Goal: Information Seeking & Learning: Learn about a topic

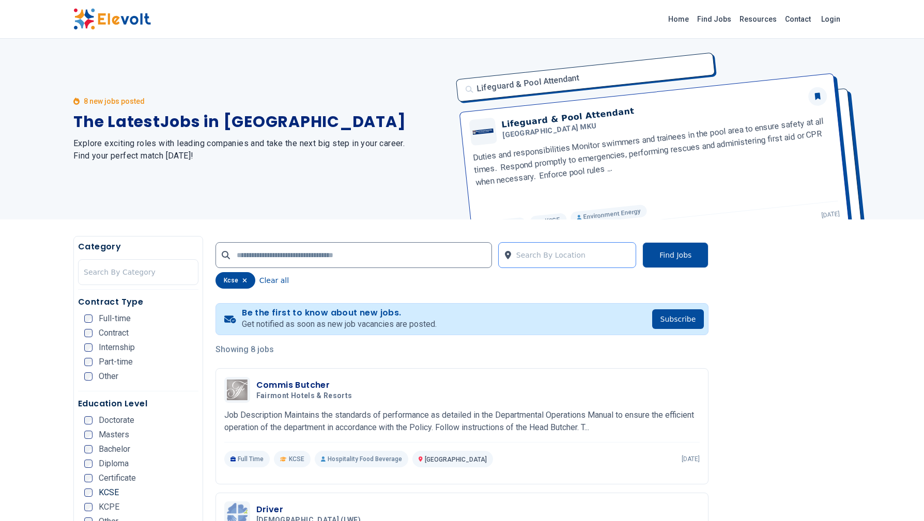
click at [580, 257] on div at bounding box center [573, 255] width 115 height 21
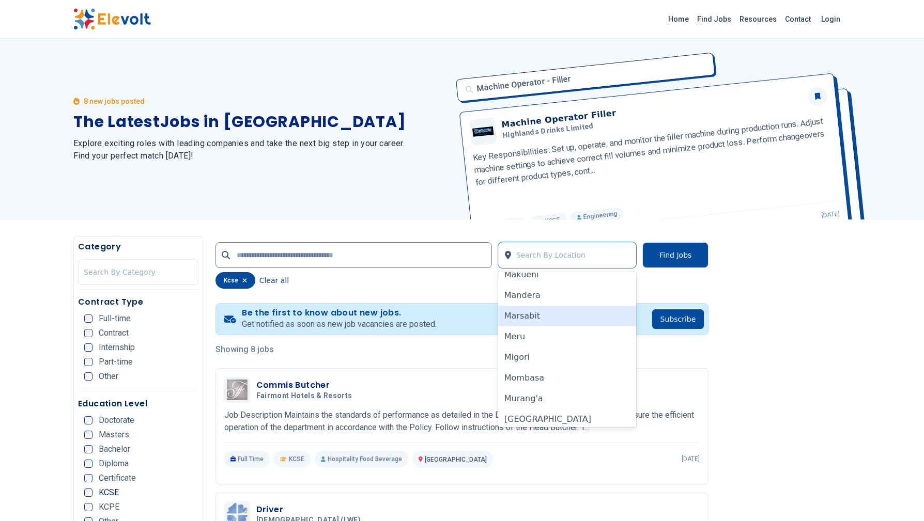
scroll to position [465, 0]
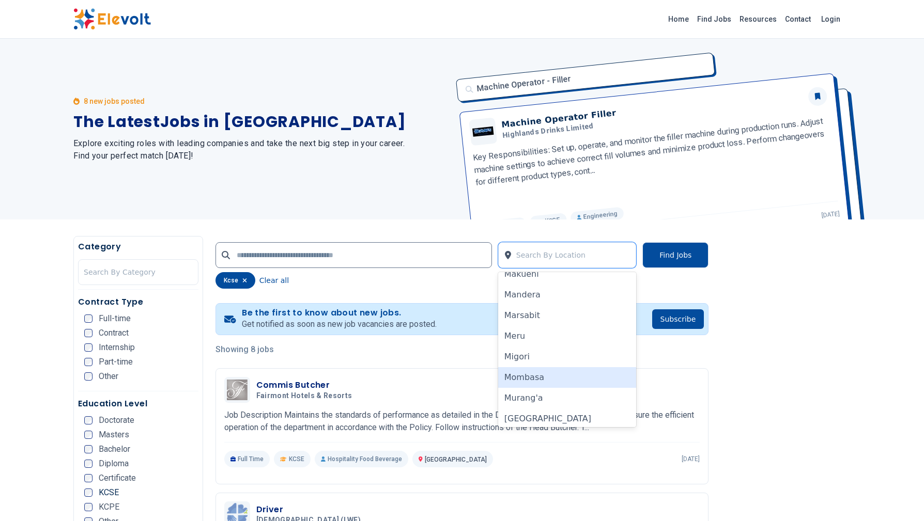
click at [527, 380] on div "Mombasa" at bounding box center [567, 377] width 138 height 21
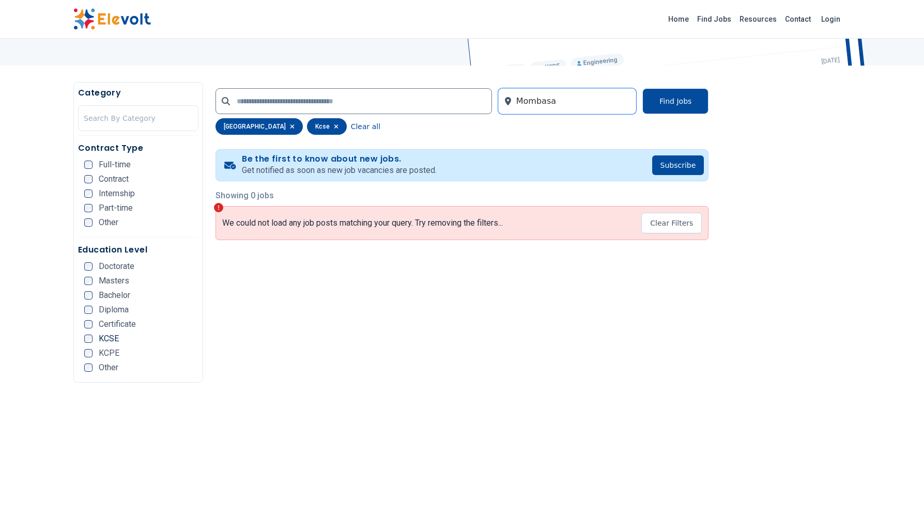
scroll to position [156, 0]
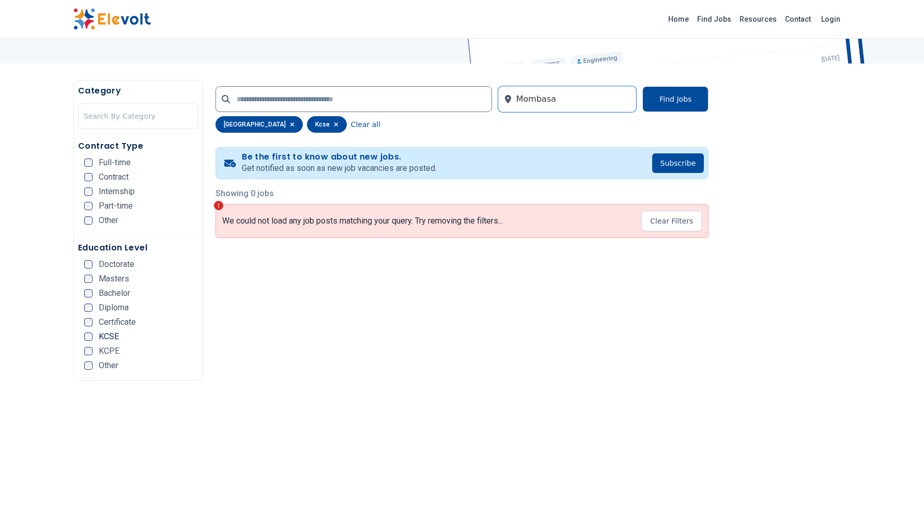
click at [334, 122] on icon "button" at bounding box center [336, 124] width 4 height 4
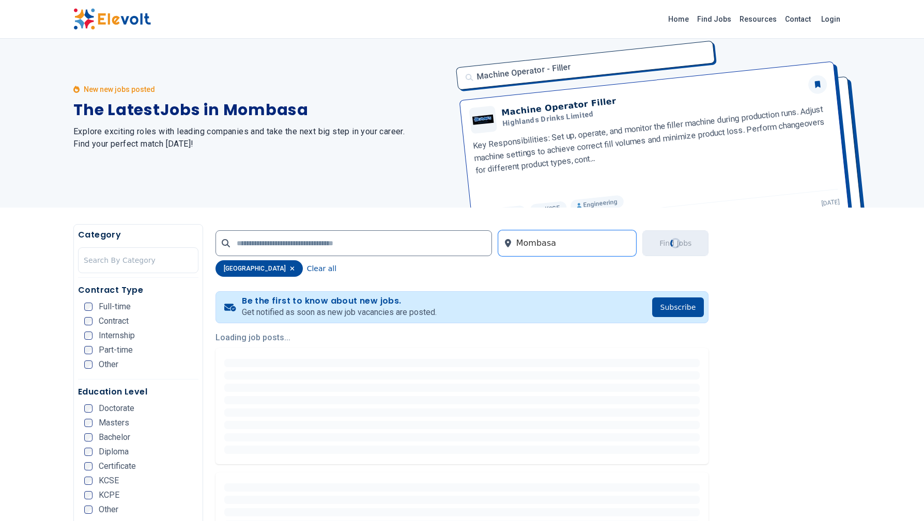
scroll to position [0, 0]
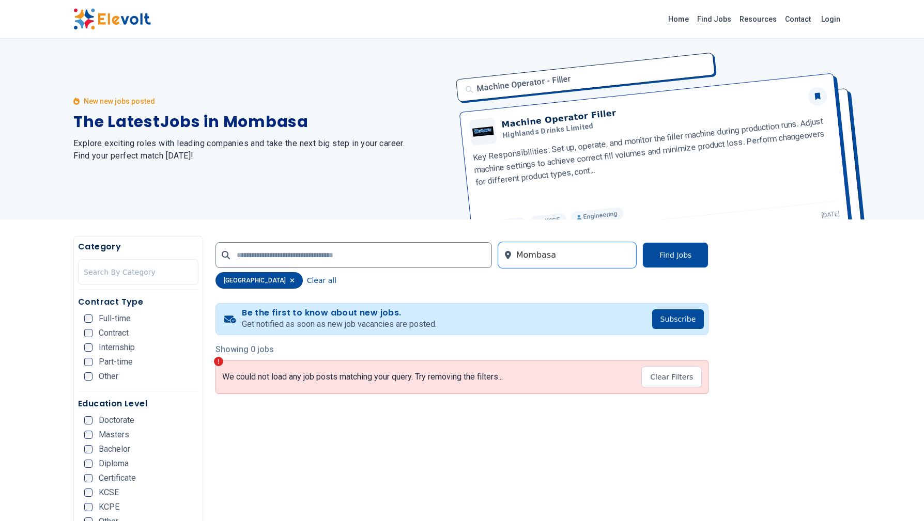
click at [256, 280] on div "[GEOGRAPHIC_DATA]" at bounding box center [258, 280] width 87 height 17
click at [290, 280] on icon "button" at bounding box center [292, 280] width 4 height 4
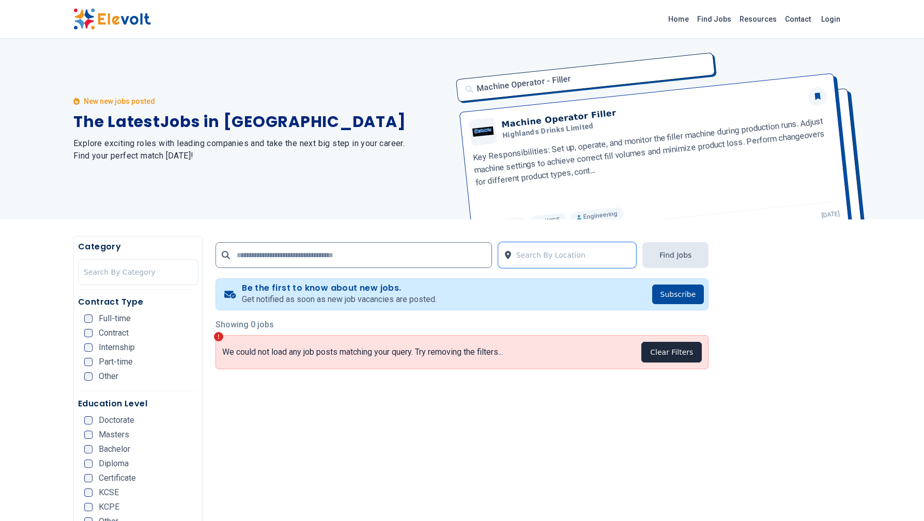
click at [683, 350] on button "Clear Filters" at bounding box center [671, 352] width 60 height 21
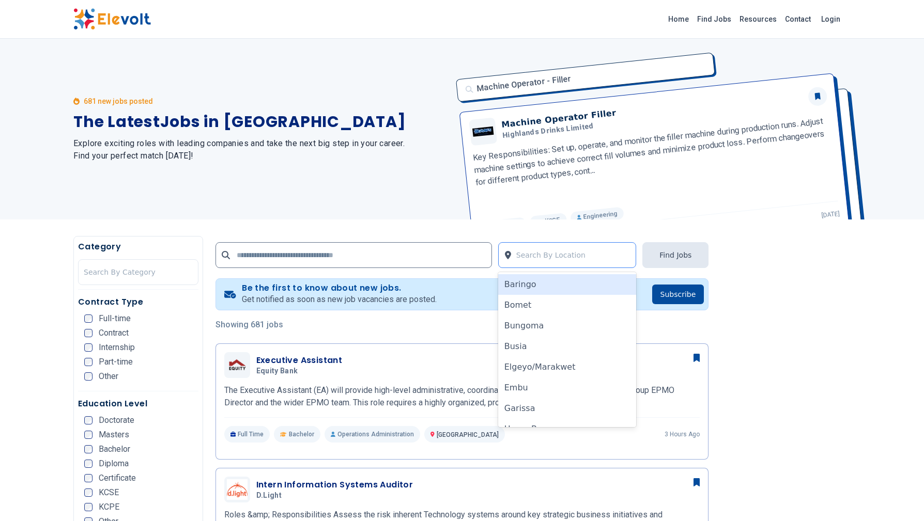
click at [545, 260] on div at bounding box center [573, 255] width 115 height 21
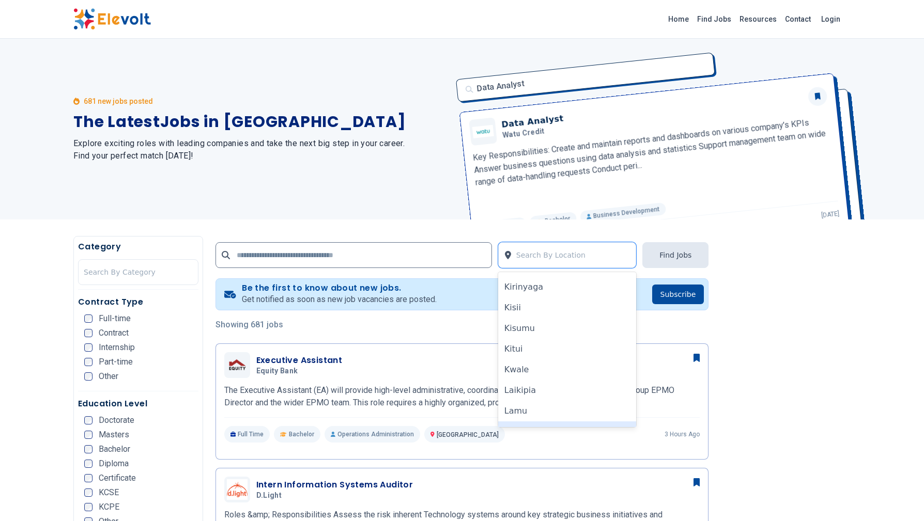
scroll to position [279, 0]
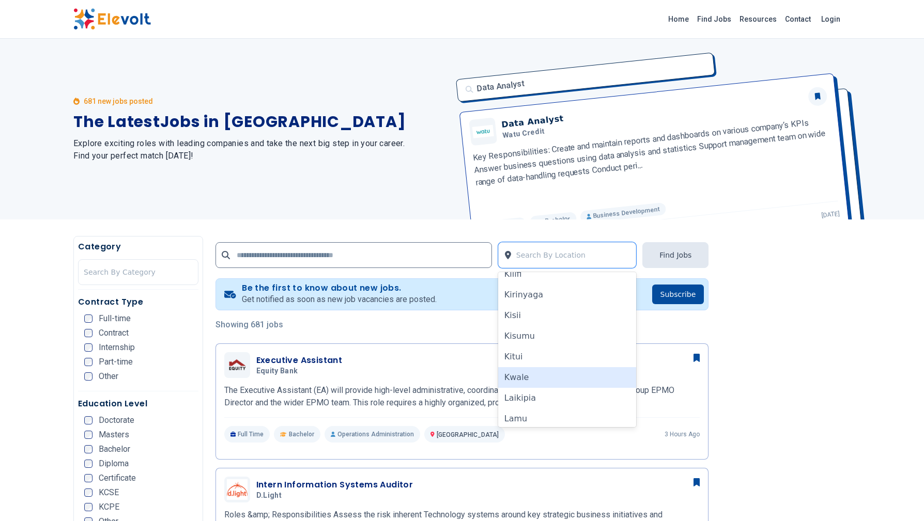
click at [519, 379] on div "Kwale" at bounding box center [567, 377] width 138 height 21
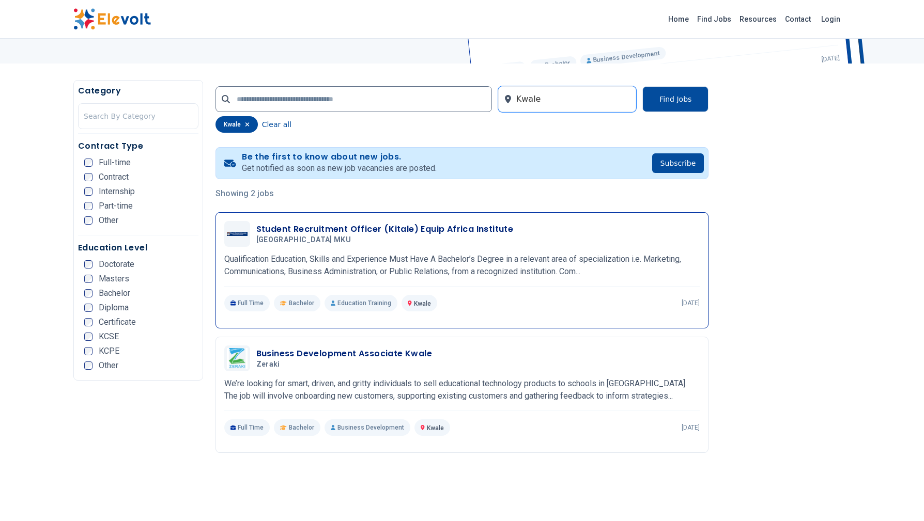
scroll to position [156, 0]
click at [548, 106] on div at bounding box center [573, 99] width 115 height 21
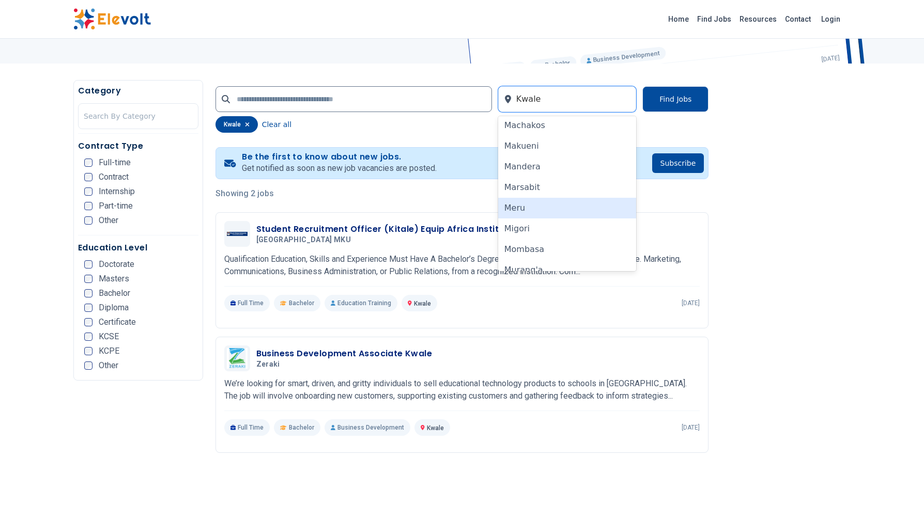
scroll to position [442, 0]
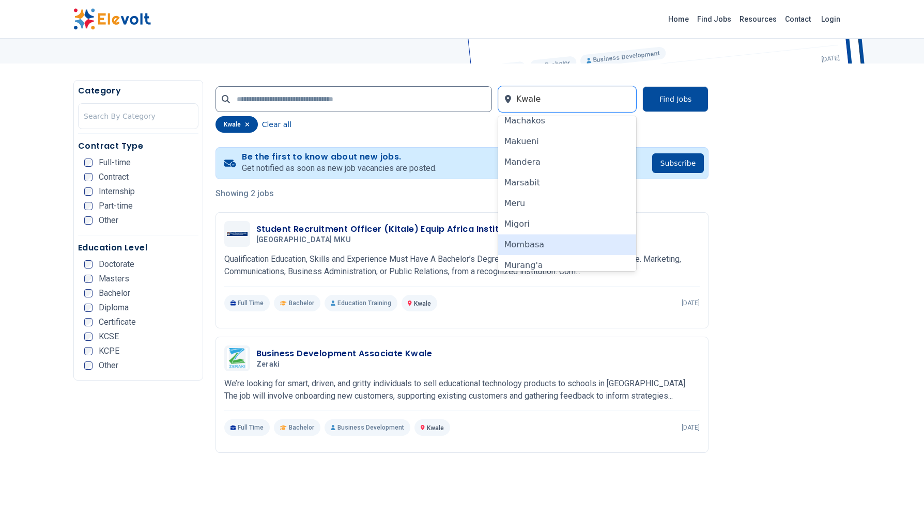
click at [535, 245] on div "Mombasa" at bounding box center [567, 245] width 138 height 21
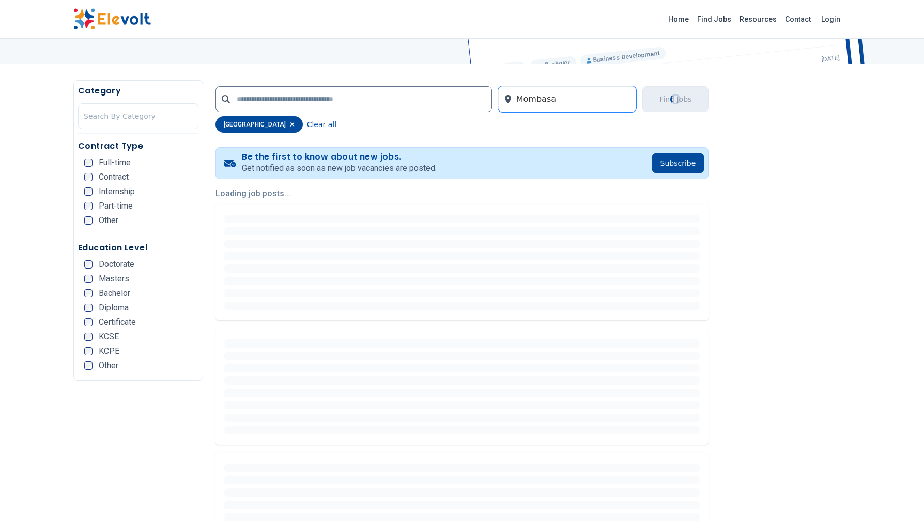
scroll to position [0, 0]
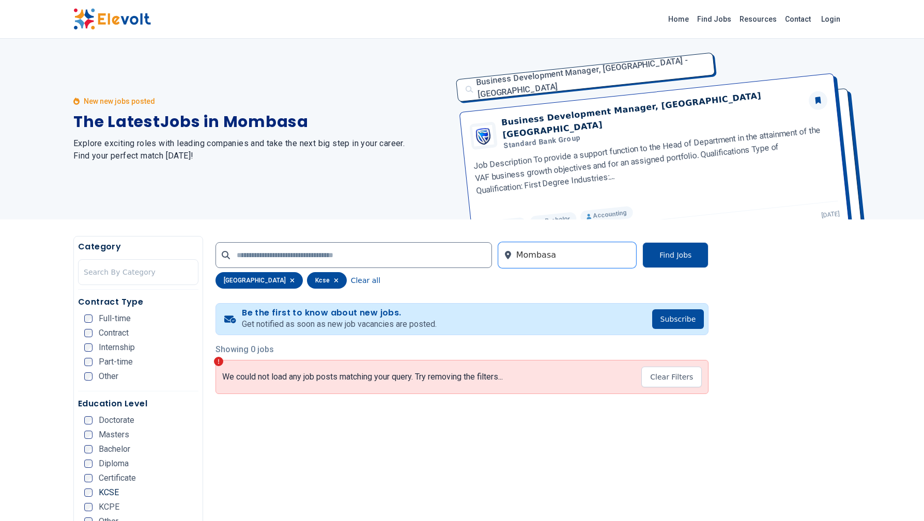
click at [290, 281] on icon "button" at bounding box center [292, 280] width 4 height 4
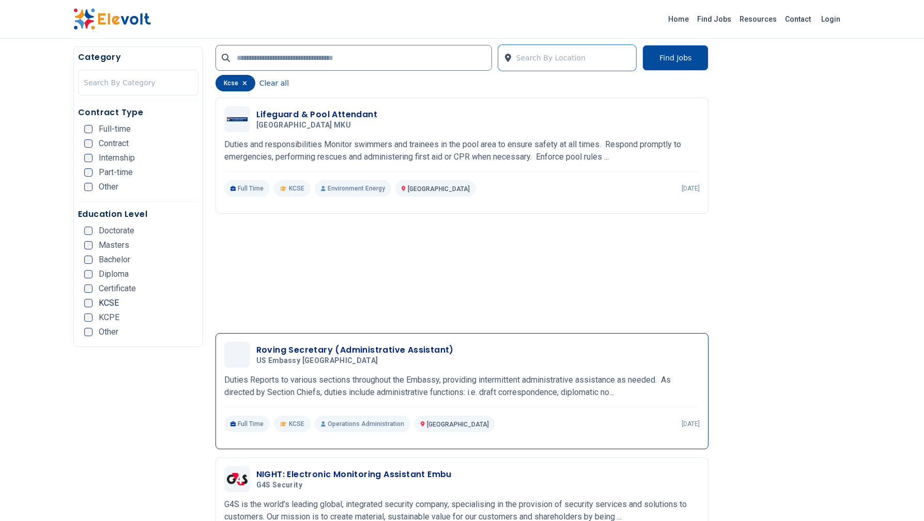
scroll to position [767, 0]
